Goal: Task Accomplishment & Management: Manage account settings

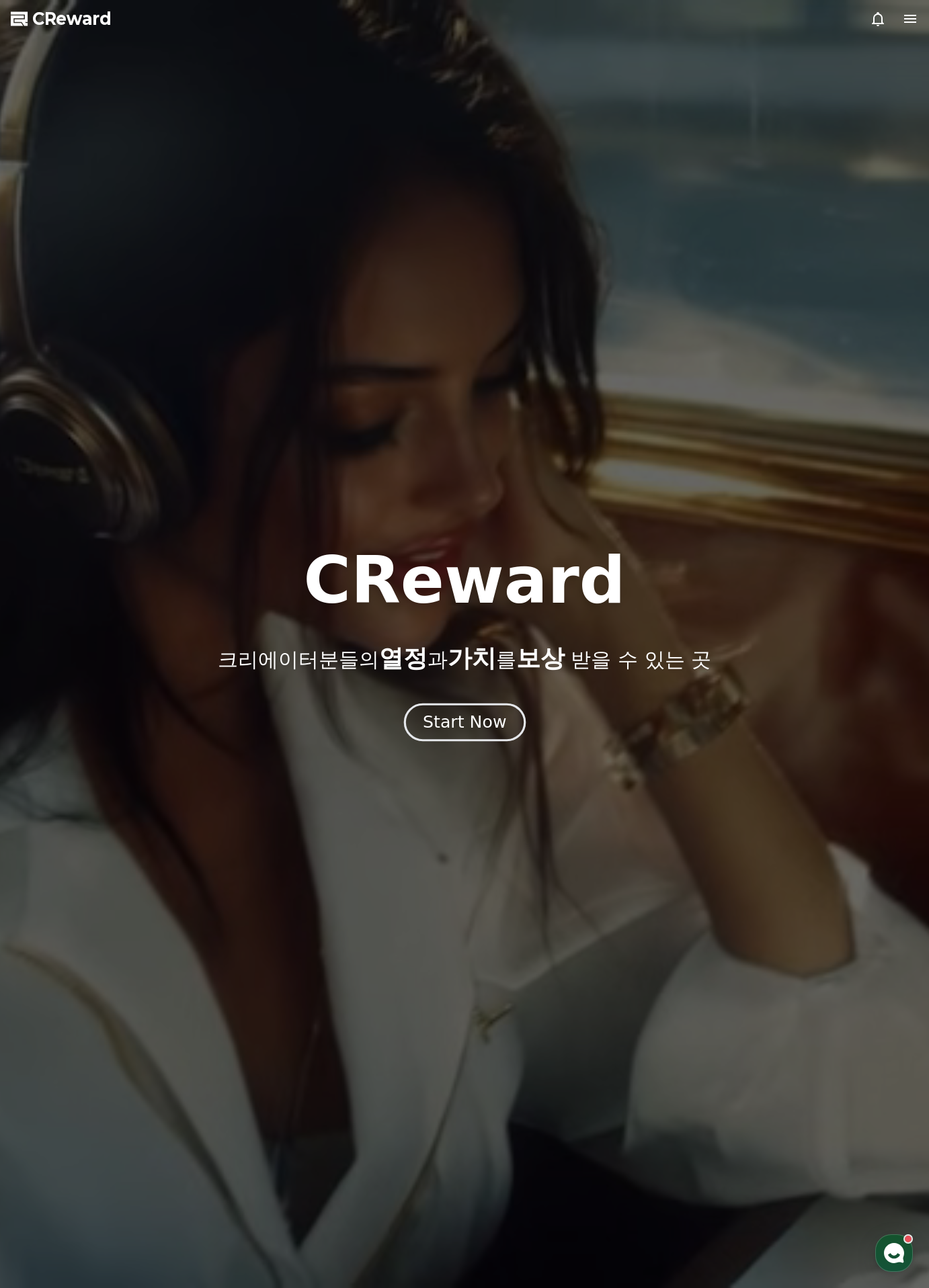
click at [445, 728] on div "Start Now" at bounding box center [464, 723] width 83 height 23
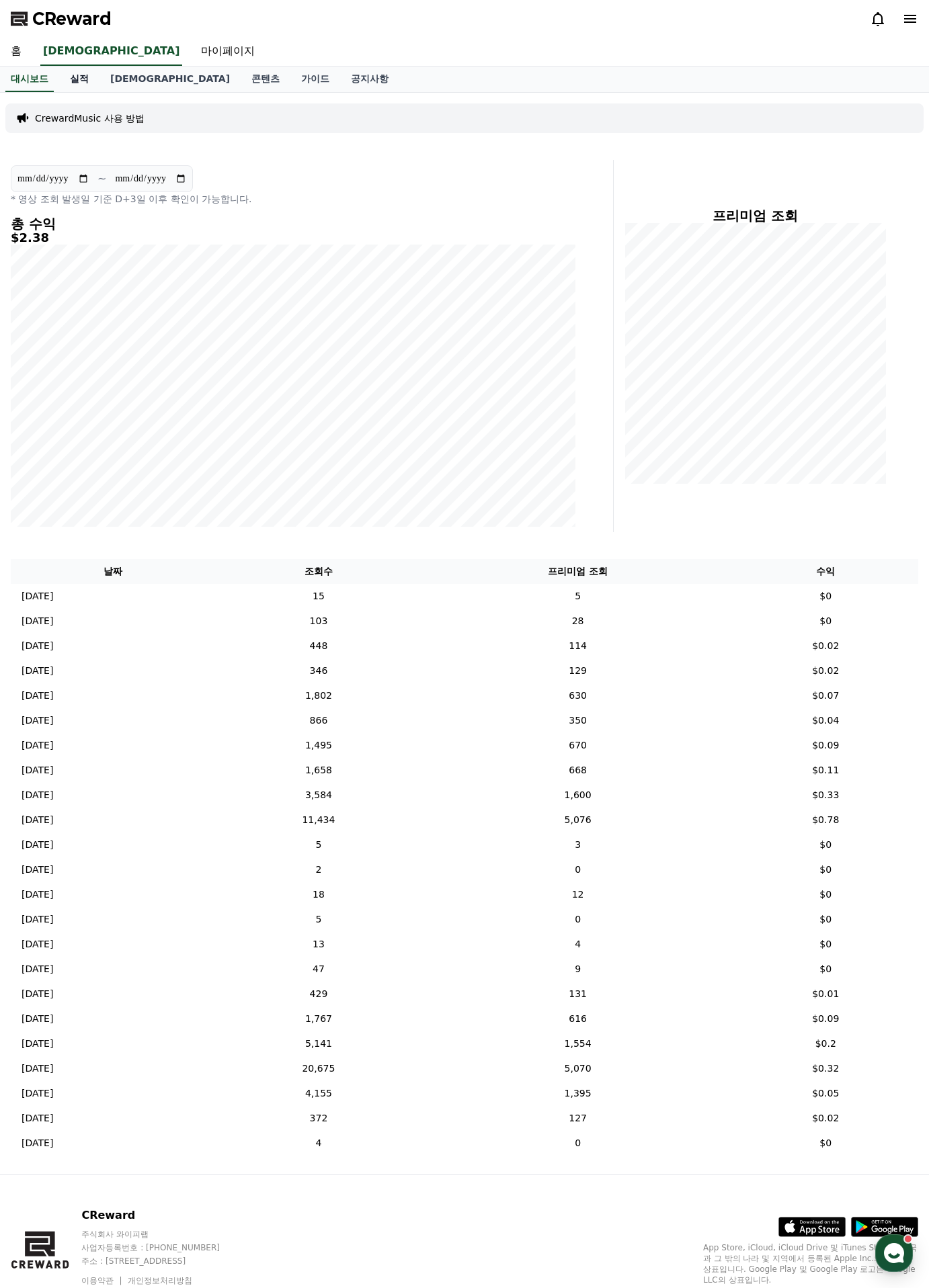
click at [80, 81] on link "실적" at bounding box center [78, 79] width 40 height 26
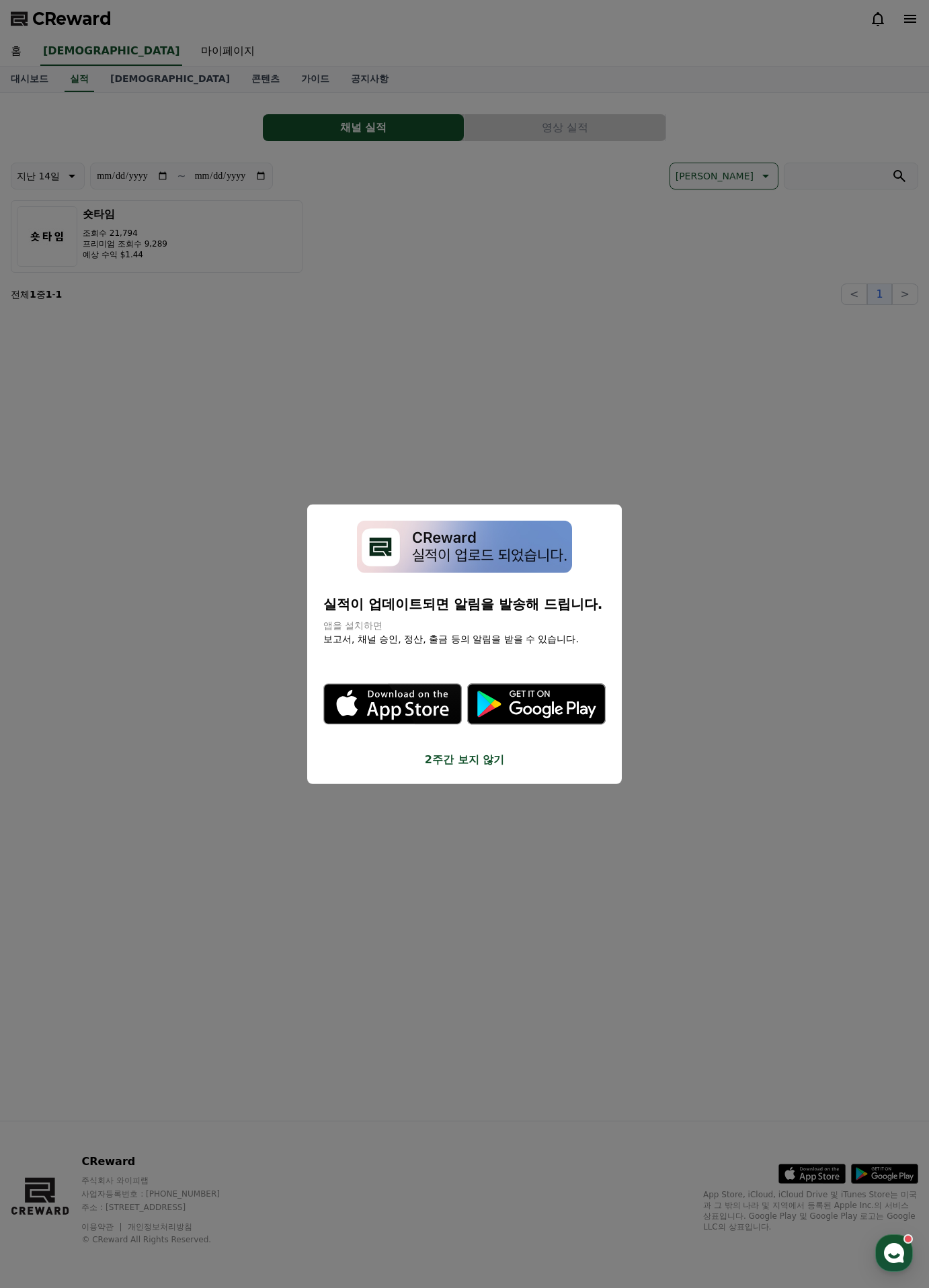
click at [485, 769] on div "실적이 업데이트되면 알림을 발송해 드립니다. 앱을 설치하면 보고서, 채널 승인, 정산, 출금 등의 알림을 받을 수 있습니다. .st0 { fi…" at bounding box center [464, 644] width 315 height 280
click at [469, 761] on button "2주간 보지 않기" at bounding box center [464, 760] width 283 height 16
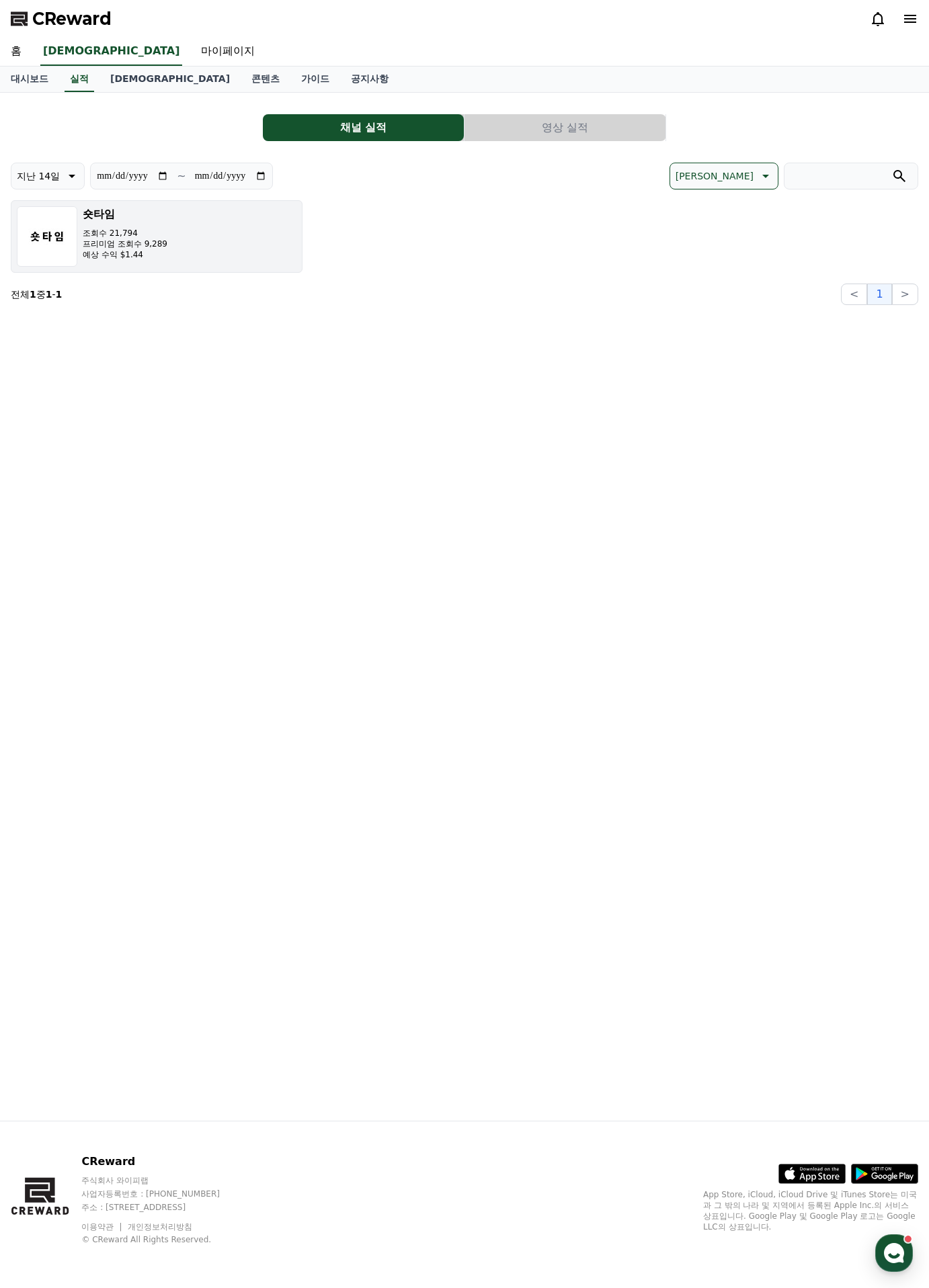
click at [151, 214] on h3 "숏타임" at bounding box center [125, 214] width 85 height 16
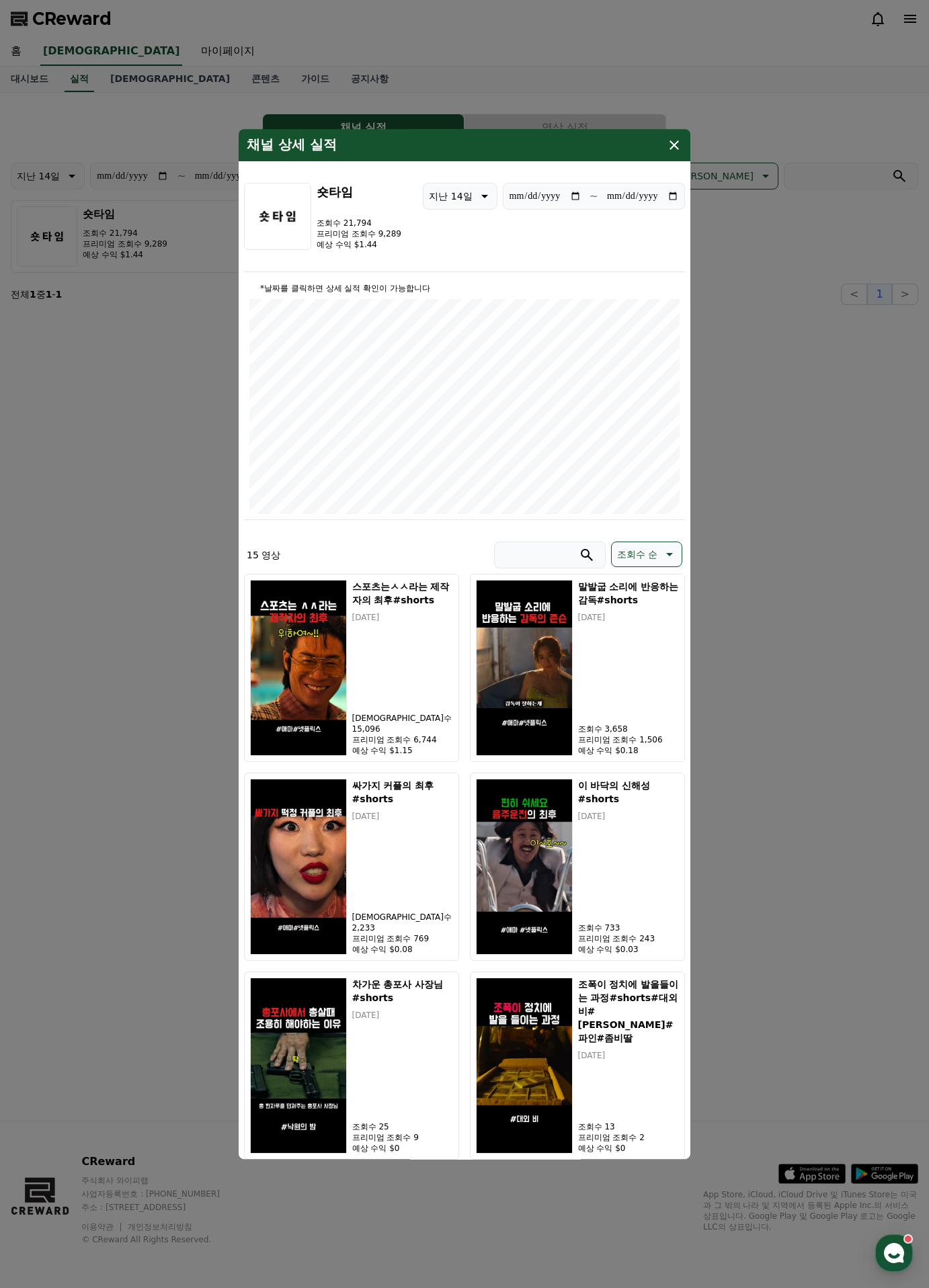
click at [674, 144] on icon "modal" at bounding box center [674, 145] width 16 height 16
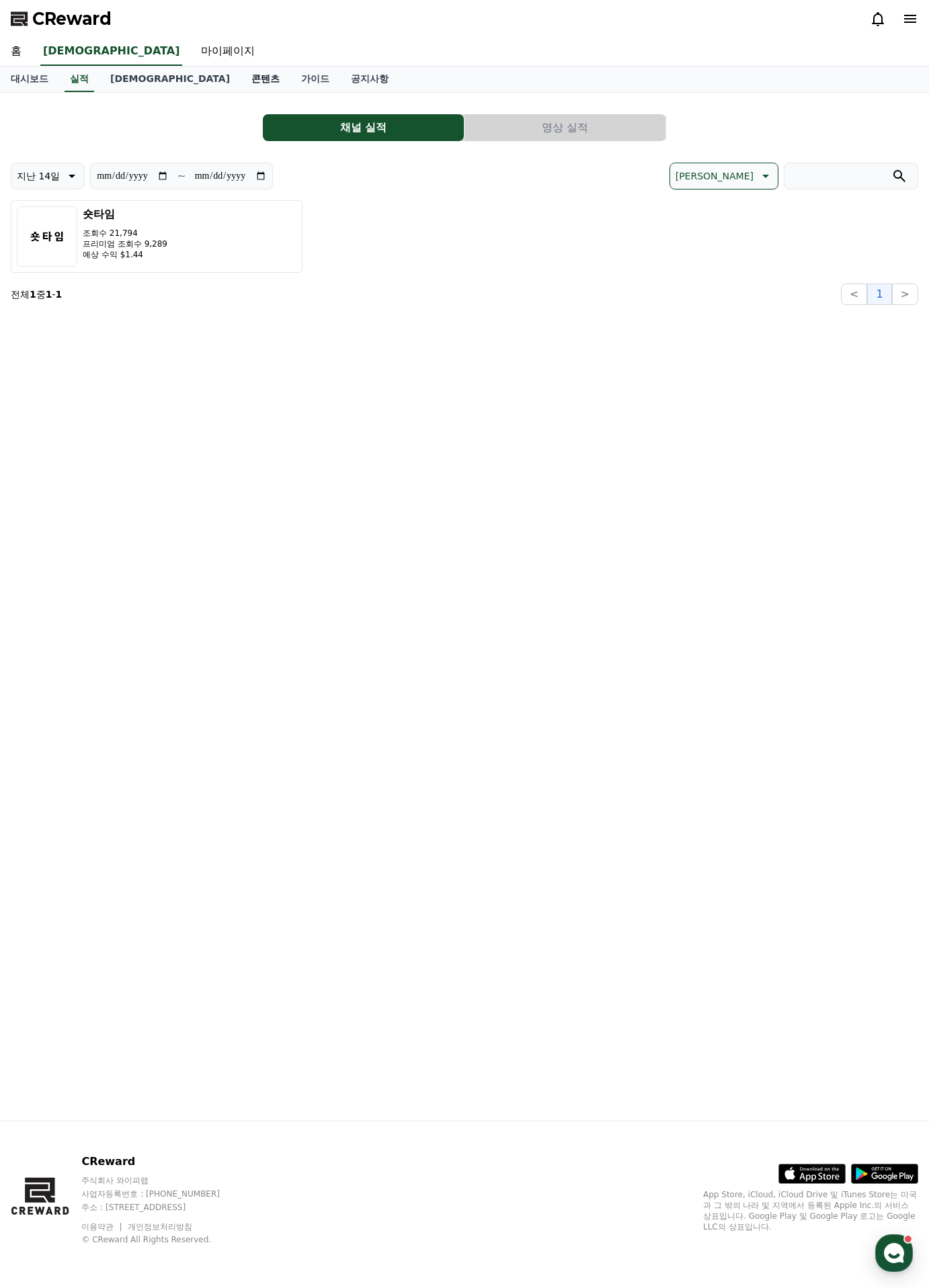
click at [241, 85] on link "콘텐츠" at bounding box center [266, 79] width 50 height 26
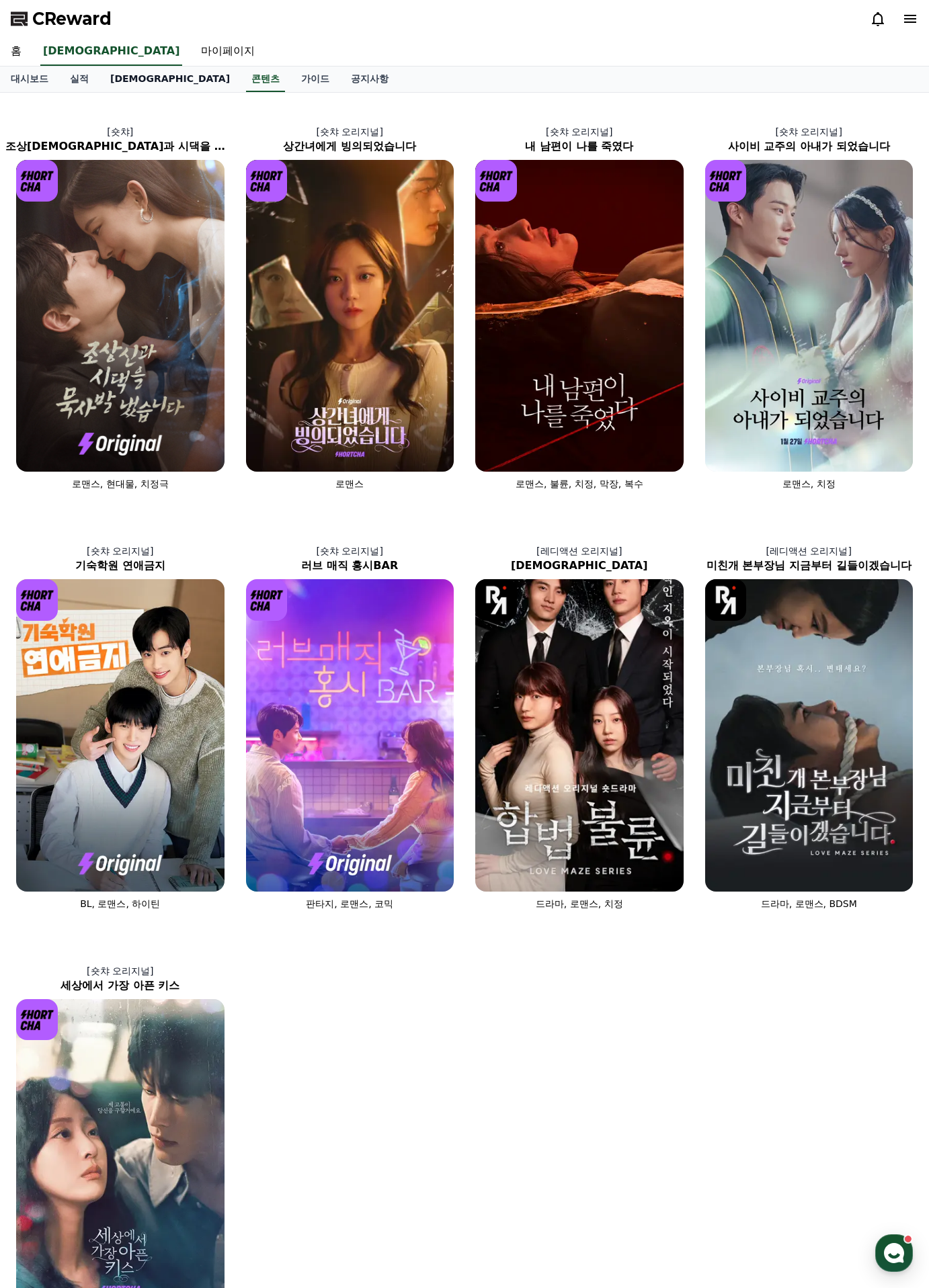
click at [114, 80] on link "[DEMOGRAPHIC_DATA]" at bounding box center [170, 79] width 141 height 26
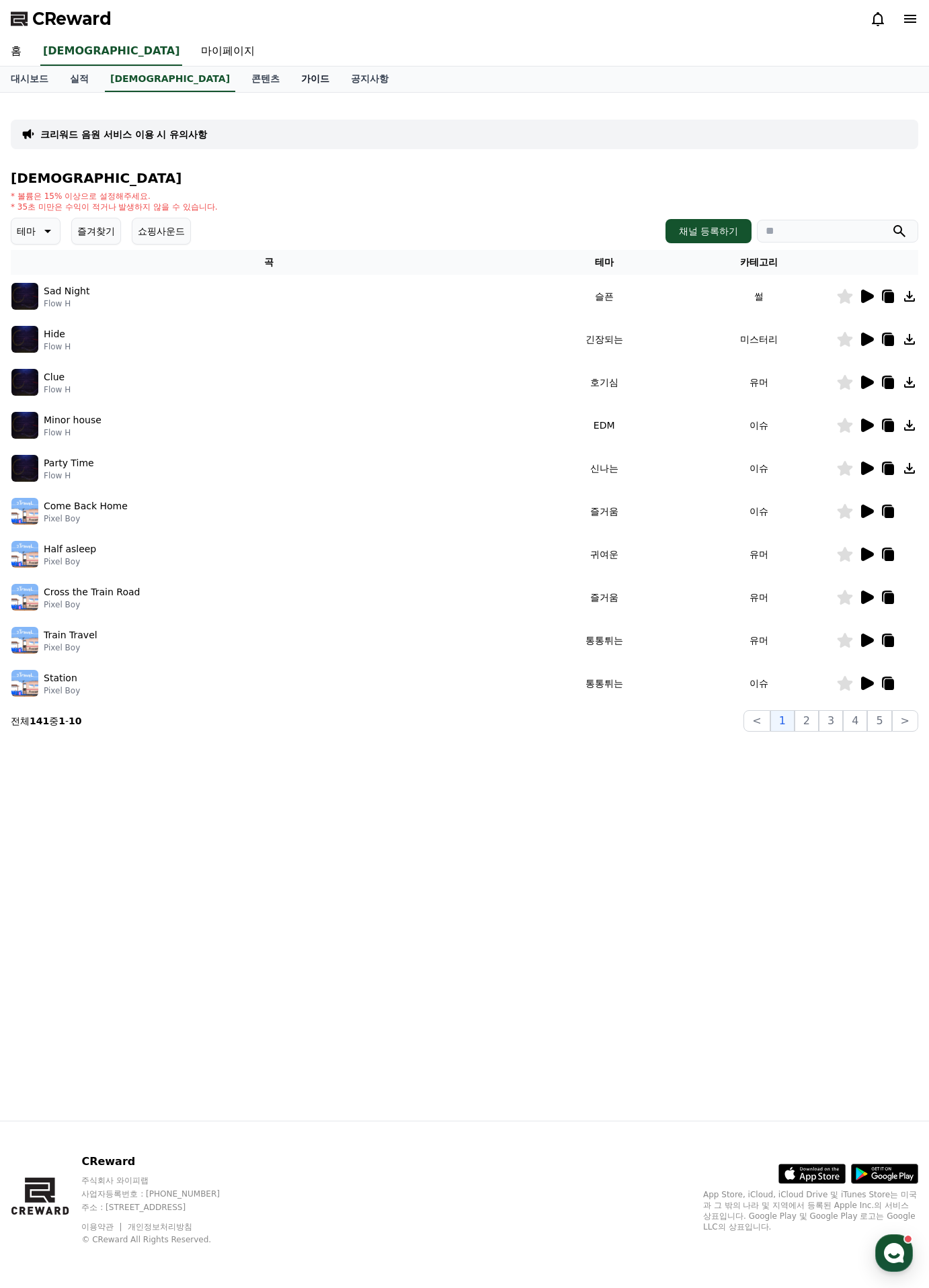
click at [291, 81] on link "가이드" at bounding box center [316, 79] width 50 height 26
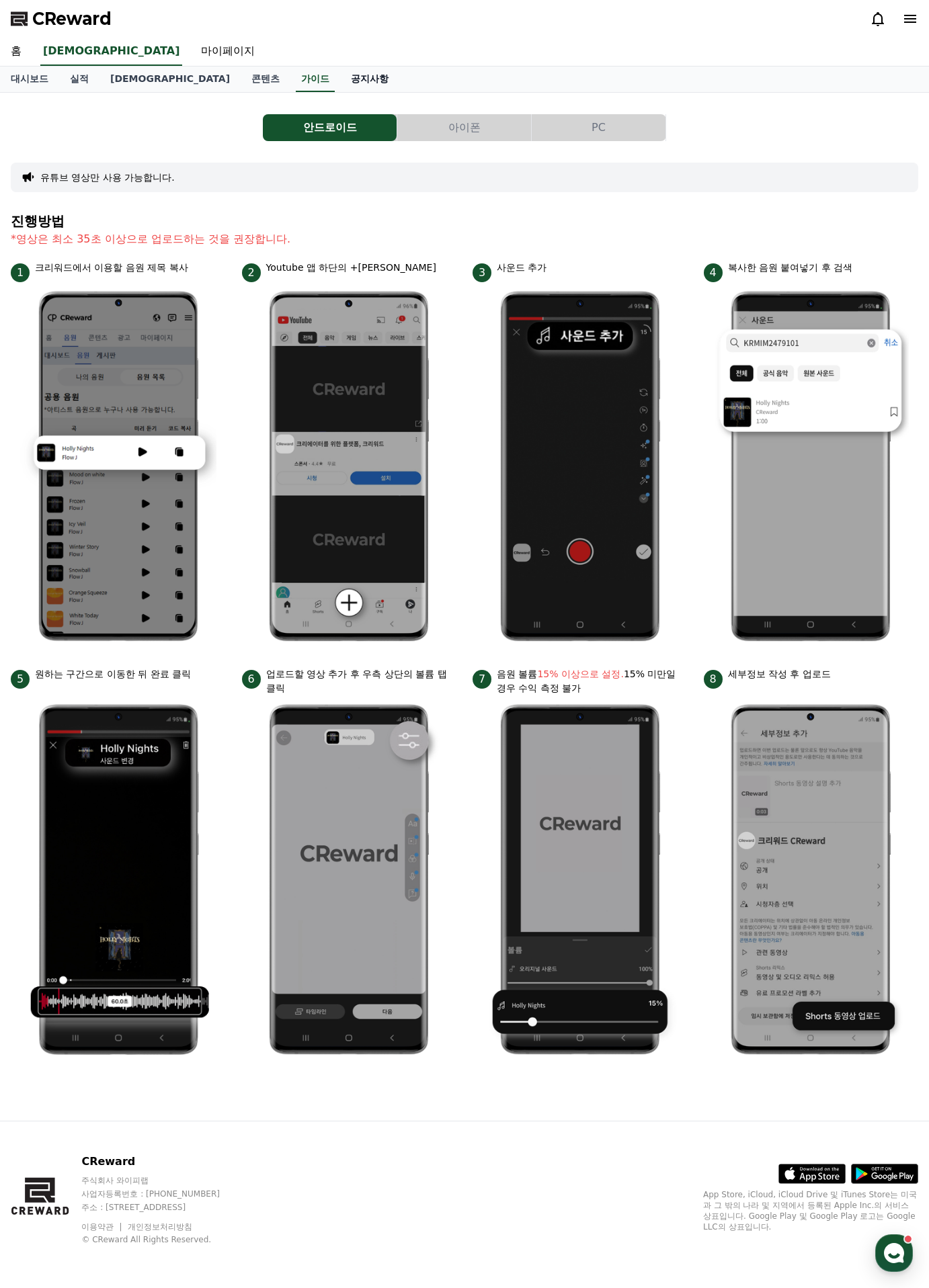
click at [341, 80] on link "공지사항" at bounding box center [370, 79] width 59 height 26
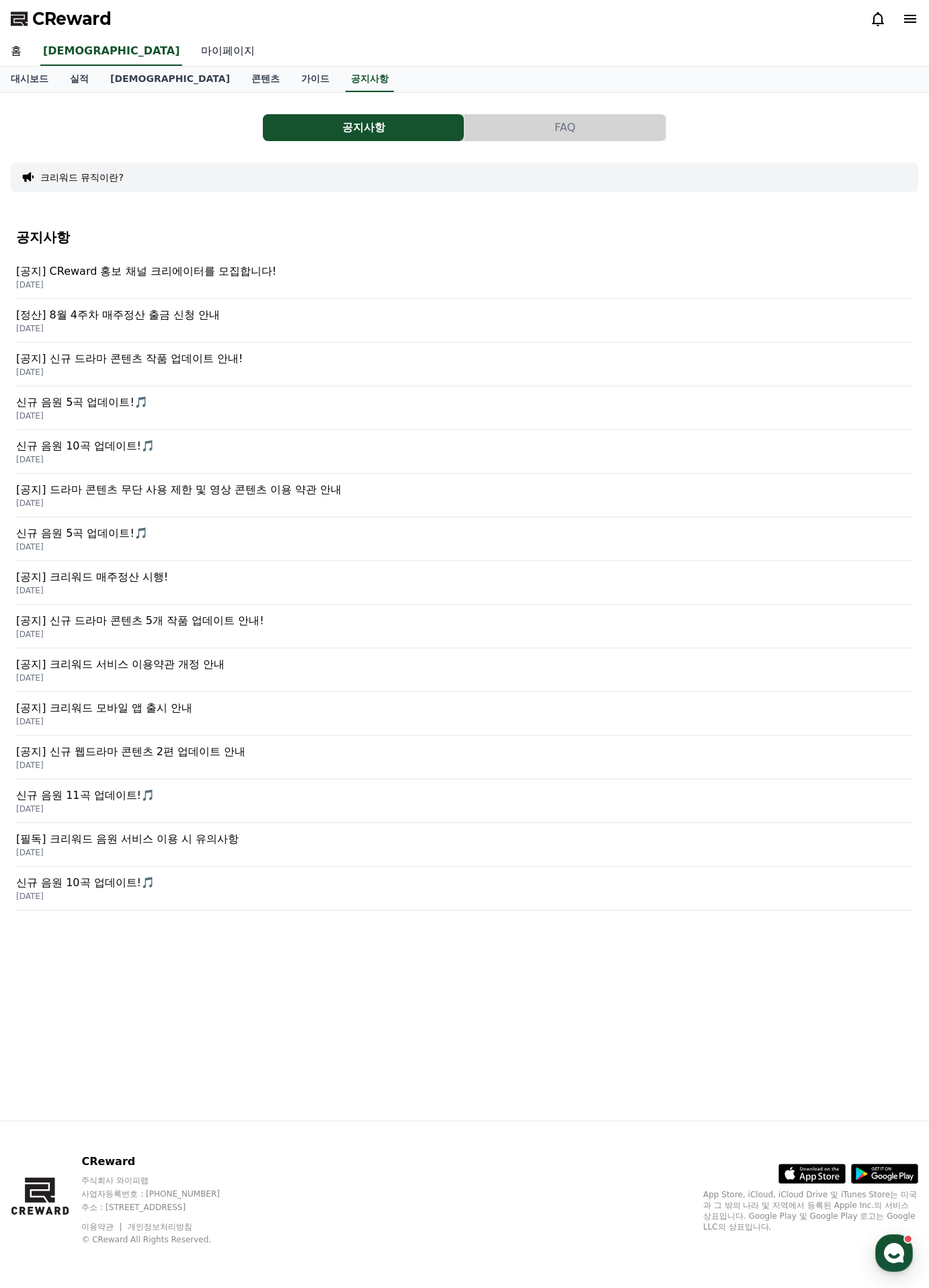
click at [190, 58] on link "마이페이지" at bounding box center [227, 52] width 75 height 29
select select "**********"
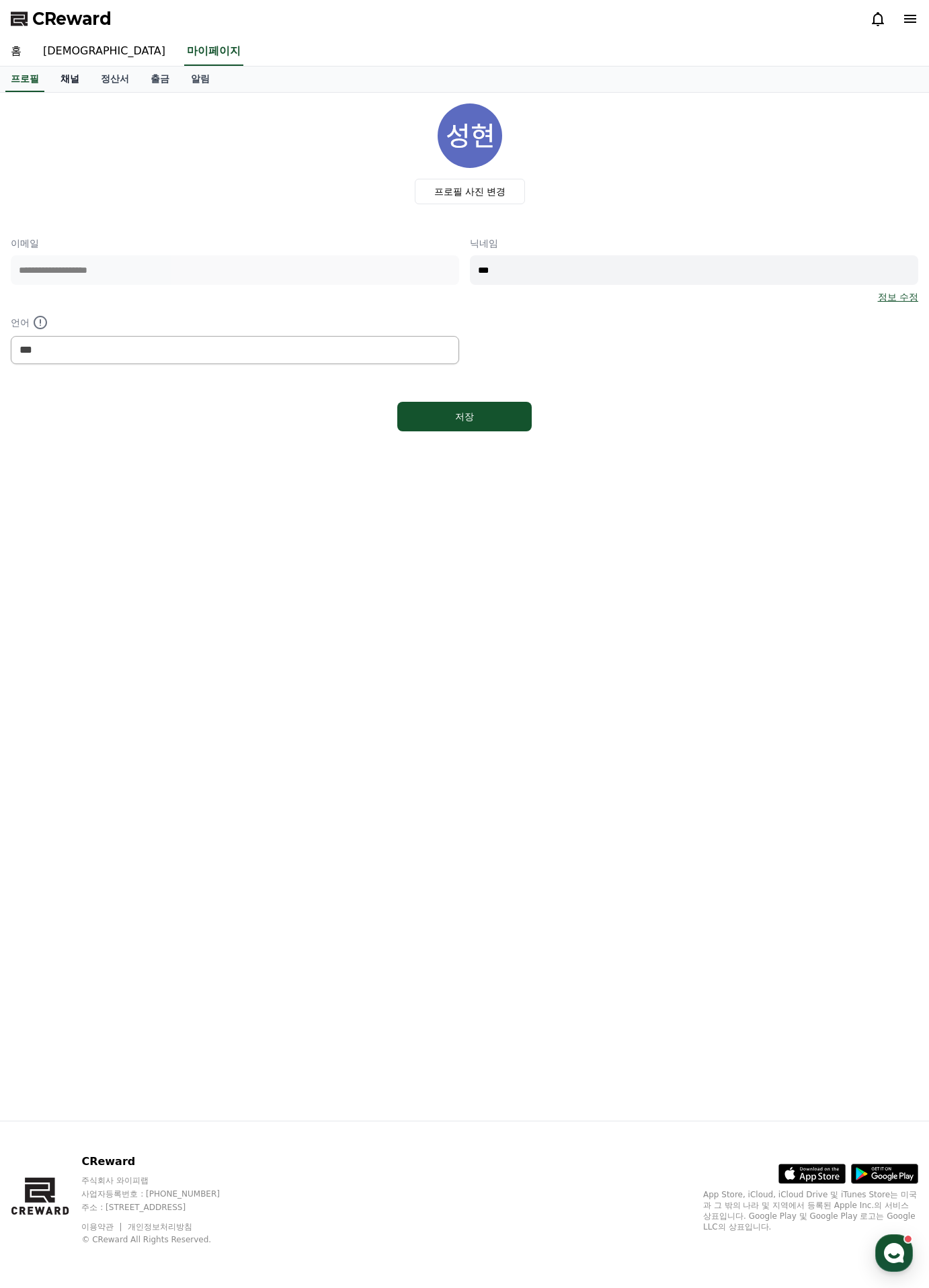
click at [82, 85] on link "채널" at bounding box center [70, 79] width 40 height 26
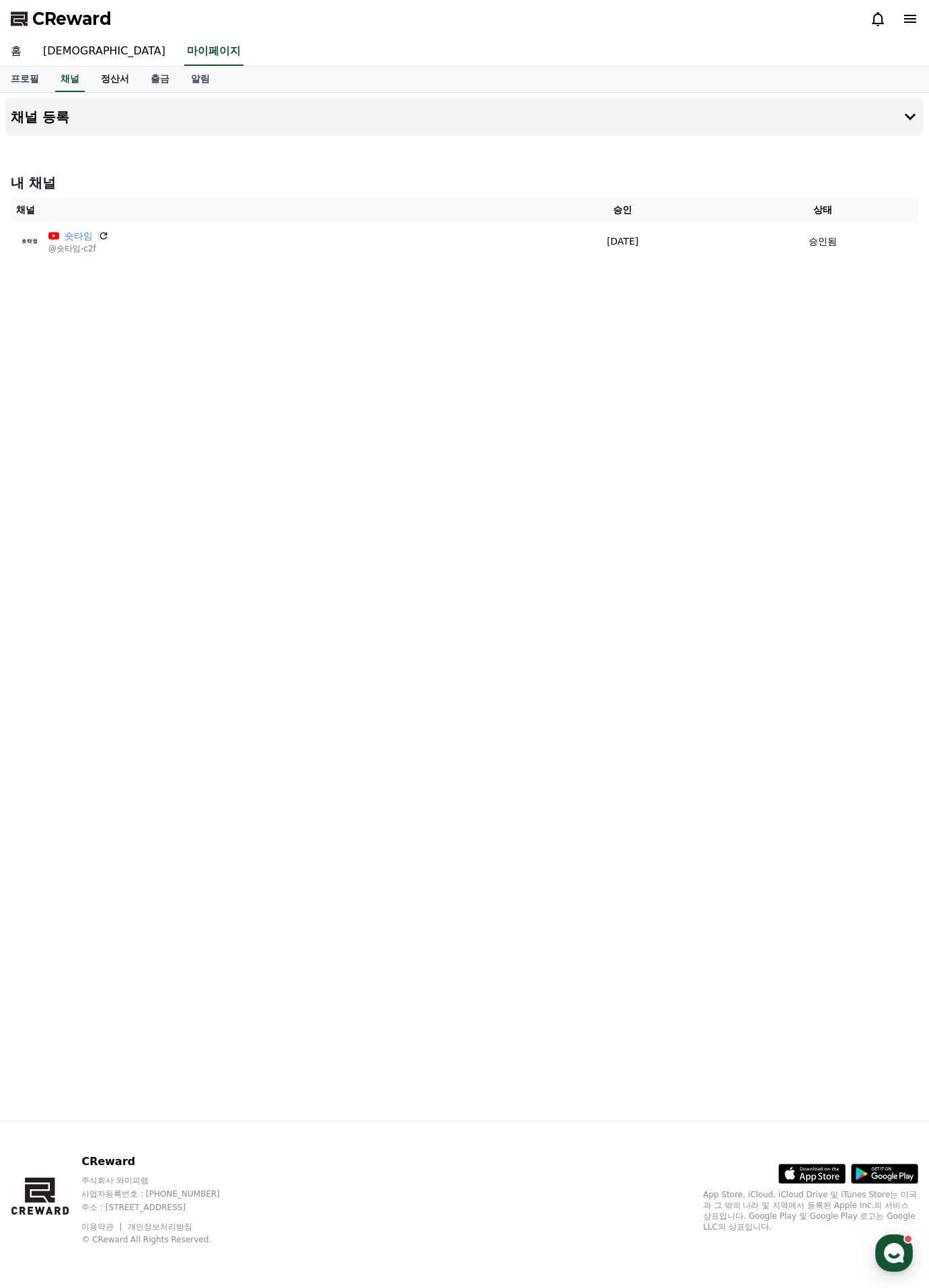
click at [116, 82] on link "정산서" at bounding box center [115, 79] width 50 height 26
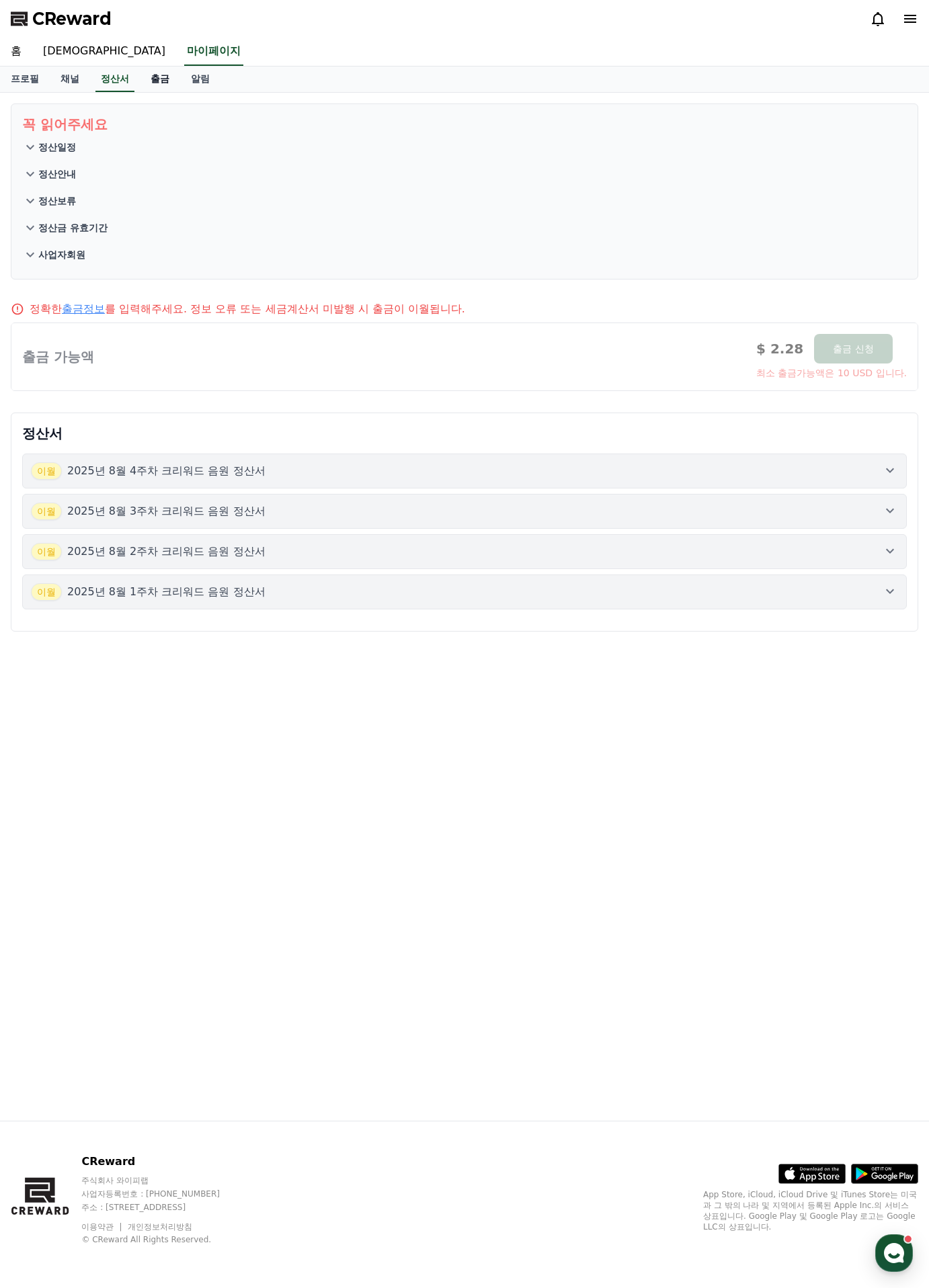
click at [147, 80] on link "출금" at bounding box center [160, 79] width 40 height 26
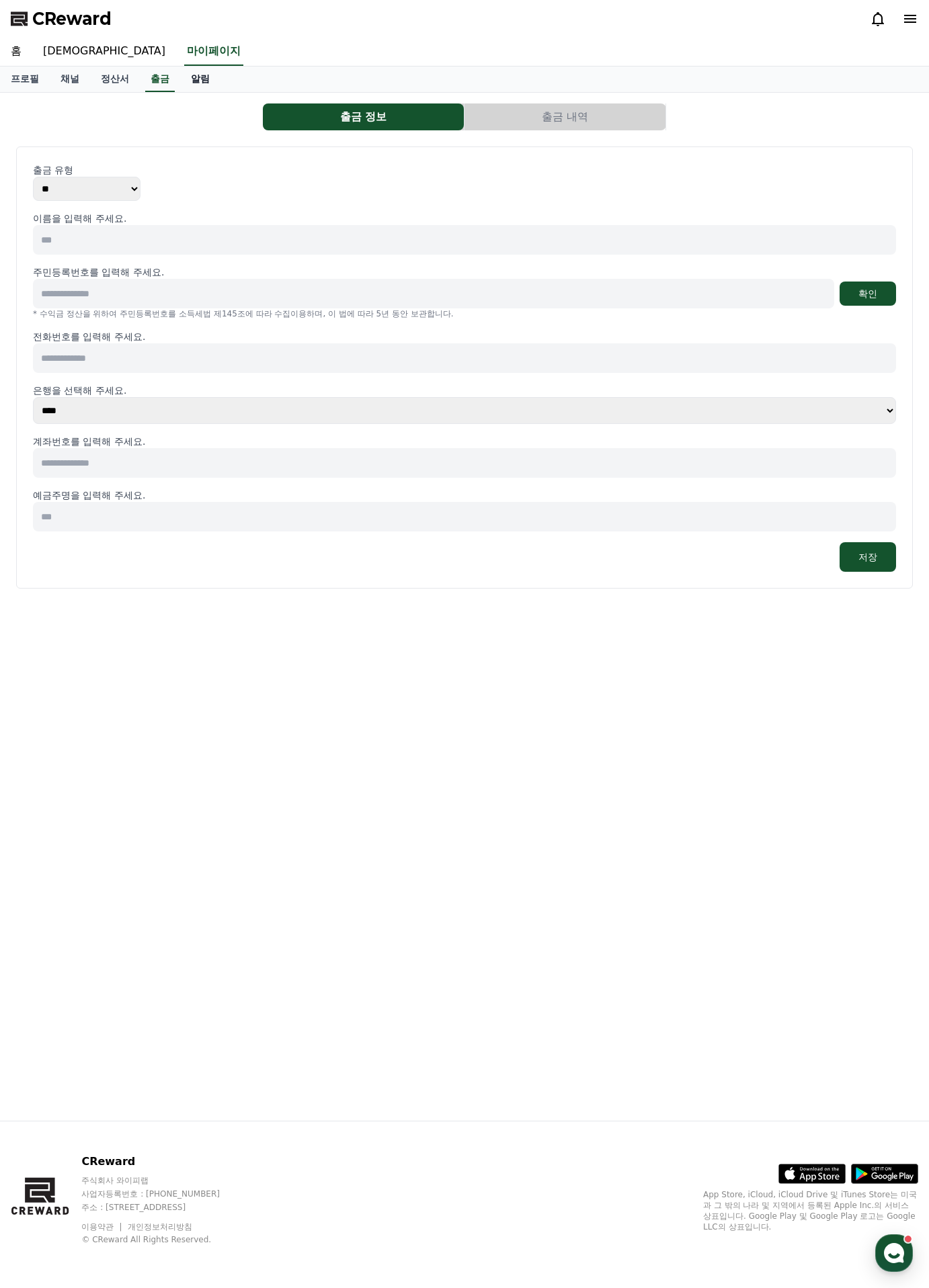
click at [201, 82] on link "알림" at bounding box center [200, 79] width 40 height 26
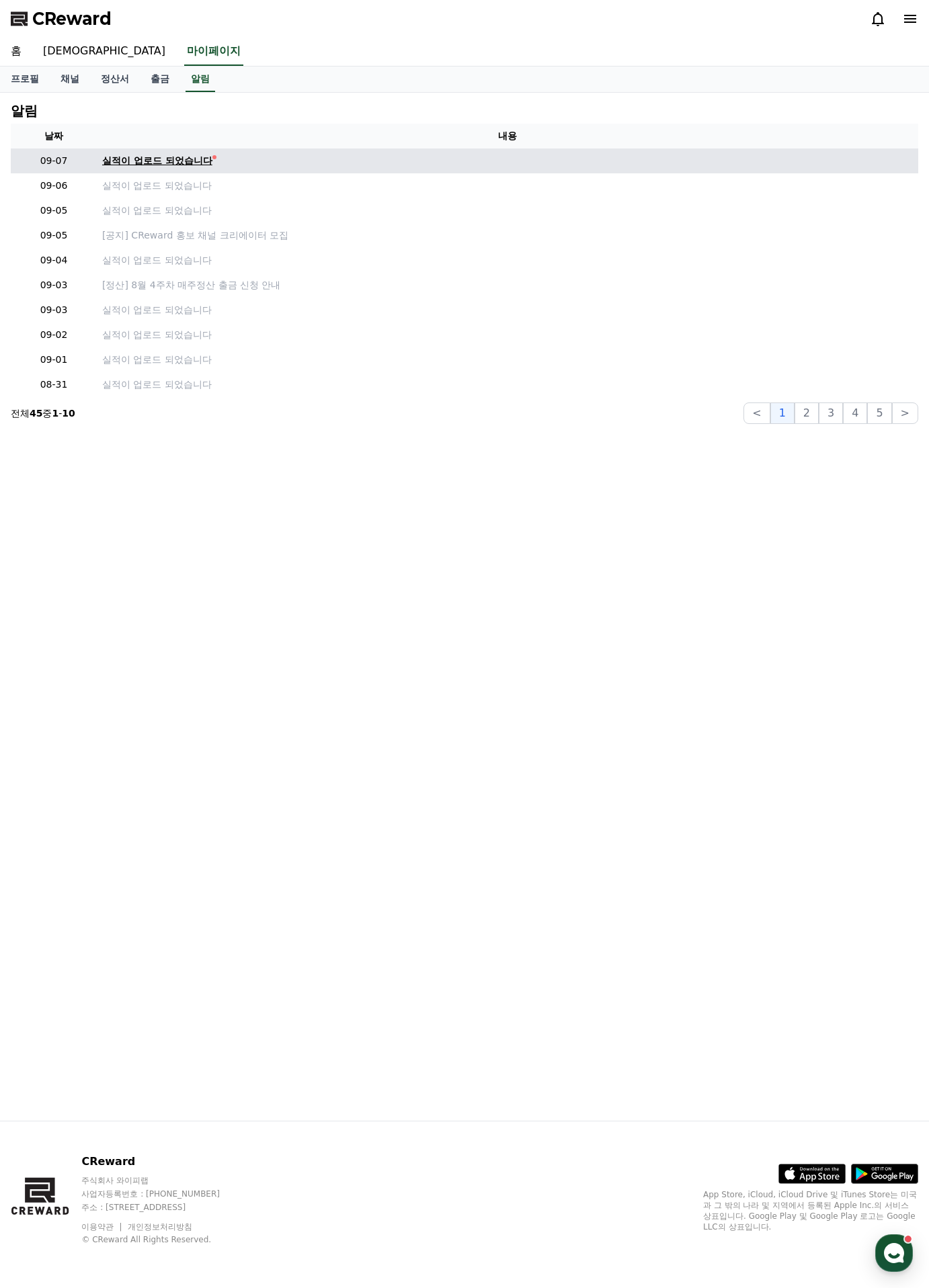
click at [166, 157] on div "실적이 업로드 되었습니다" at bounding box center [158, 161] width 111 height 14
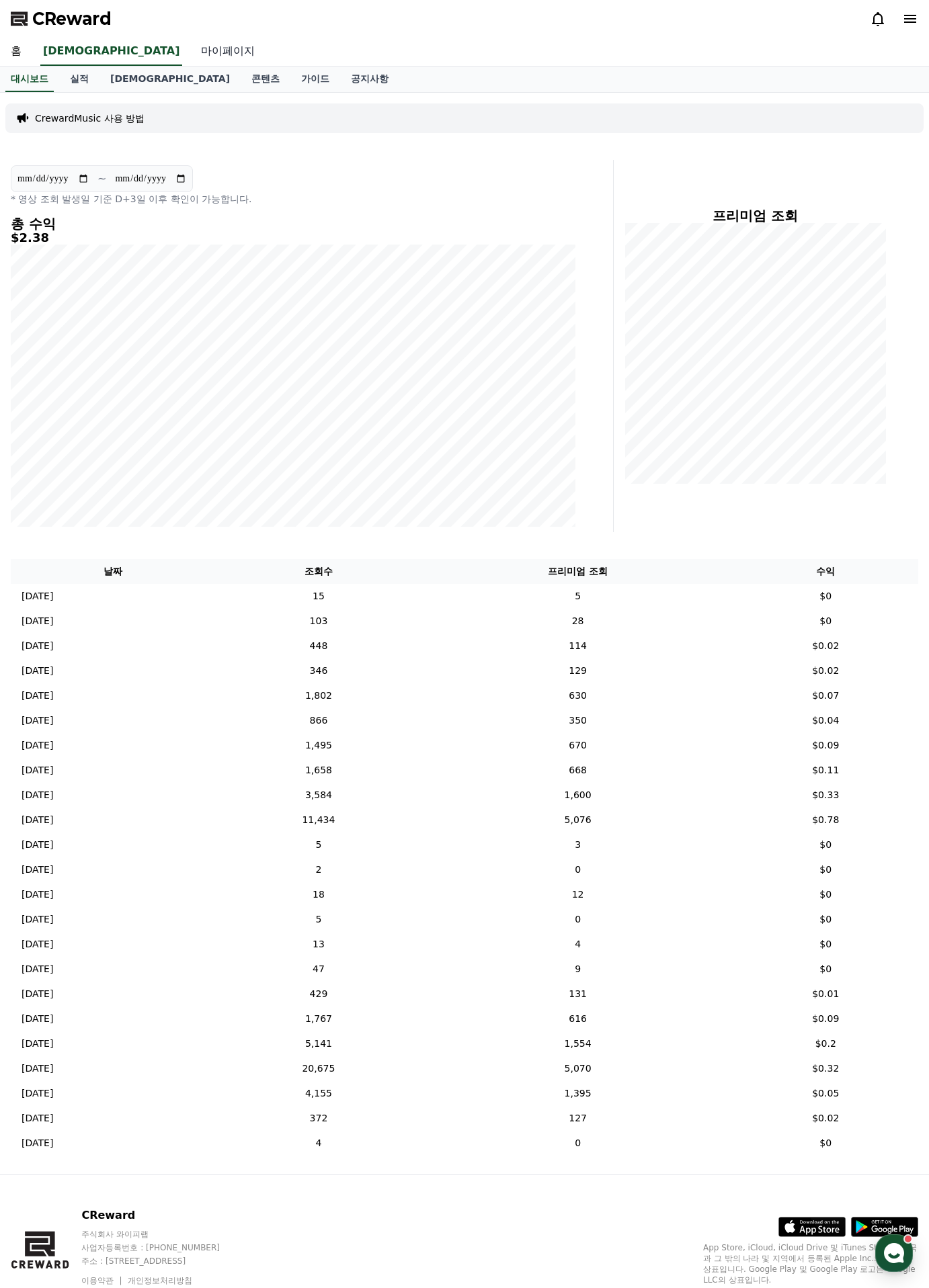
click at [190, 53] on link "마이페이지" at bounding box center [227, 52] width 75 height 29
select select "**********"
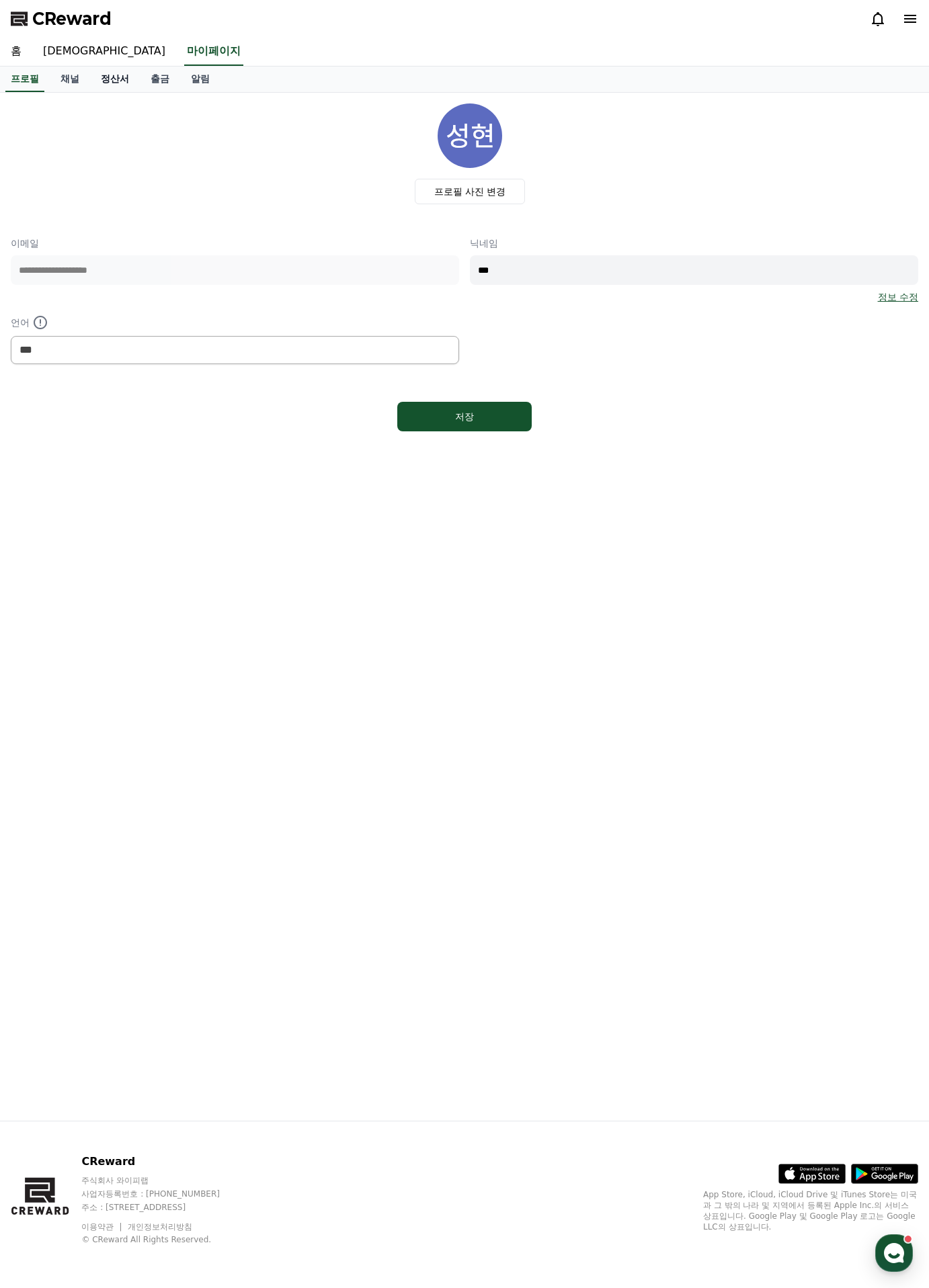
click at [126, 80] on link "정산서" at bounding box center [115, 79] width 50 height 26
